Goal: Transaction & Acquisition: Purchase product/service

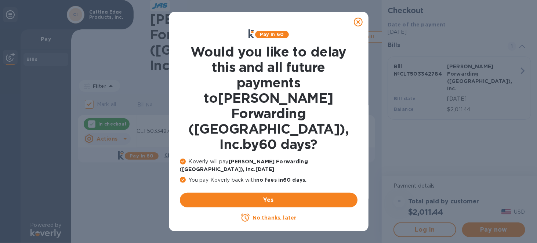
click at [357, 22] on icon at bounding box center [358, 22] width 9 height 9
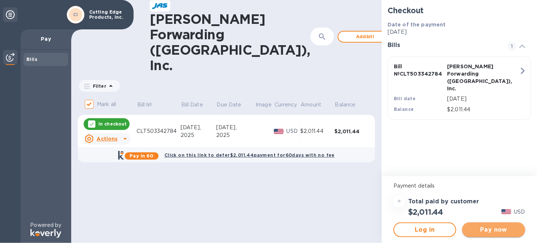
click at [484, 230] on span "Pay now" at bounding box center [493, 229] width 51 height 9
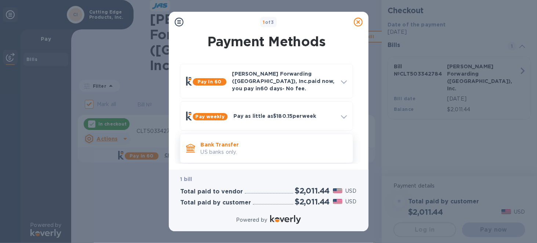
click at [233, 141] on p "Bank Transfer" at bounding box center [274, 144] width 146 height 7
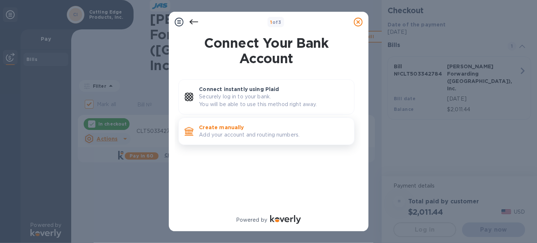
click at [234, 125] on p "Create manually" at bounding box center [273, 127] width 149 height 7
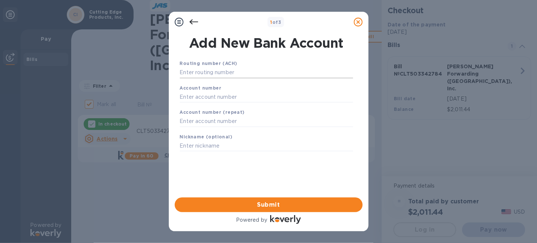
click at [242, 72] on input "text" at bounding box center [266, 72] width 173 height 11
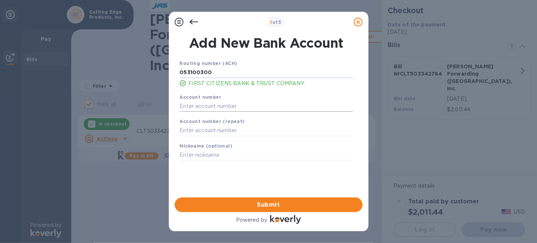
type input "053100300"
click at [239, 105] on input "text" at bounding box center [266, 106] width 173 height 11
type input "007210151378"
click at [218, 130] on input "text" at bounding box center [266, 130] width 173 height 11
type input "007210151378"
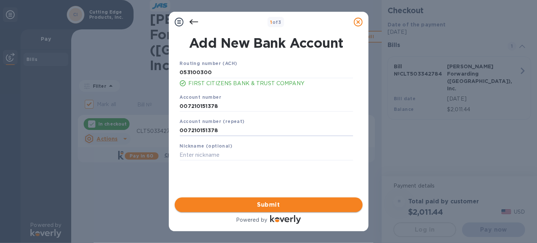
click at [261, 203] on span "Submit" at bounding box center [269, 205] width 176 height 9
